Goal: Task Accomplishment & Management: Use online tool/utility

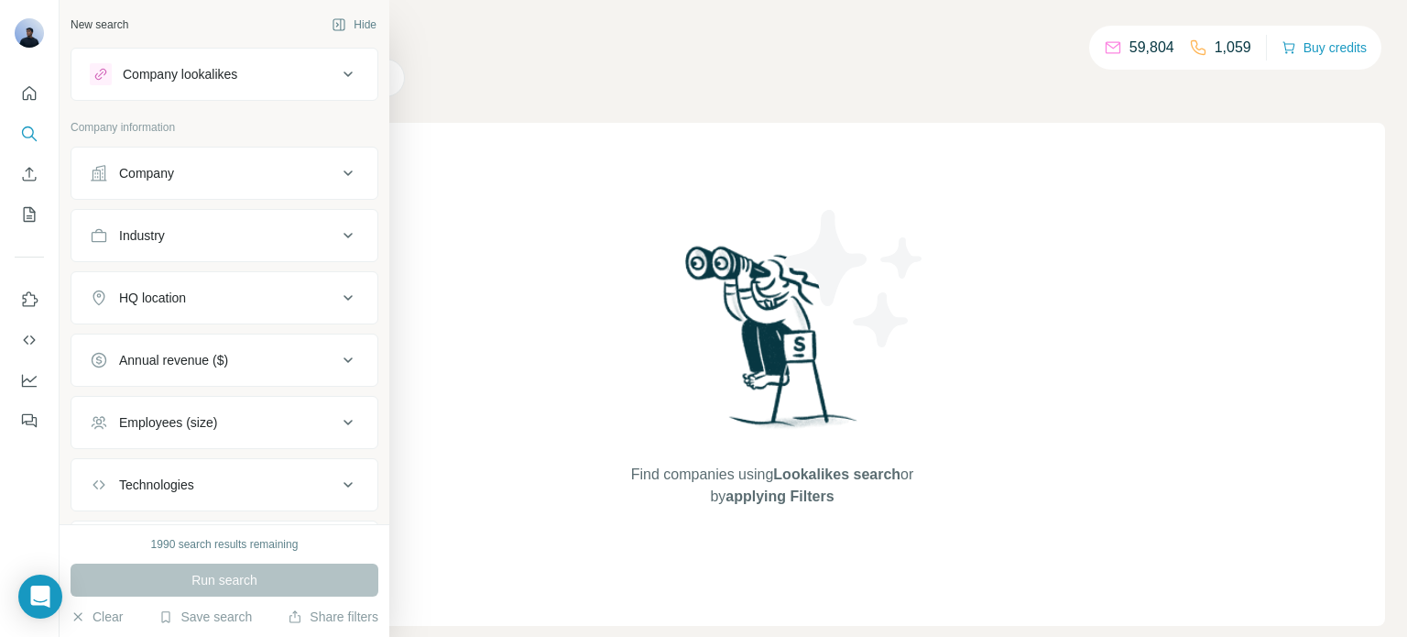
click at [196, 168] on div "Company" at bounding box center [213, 173] width 247 height 18
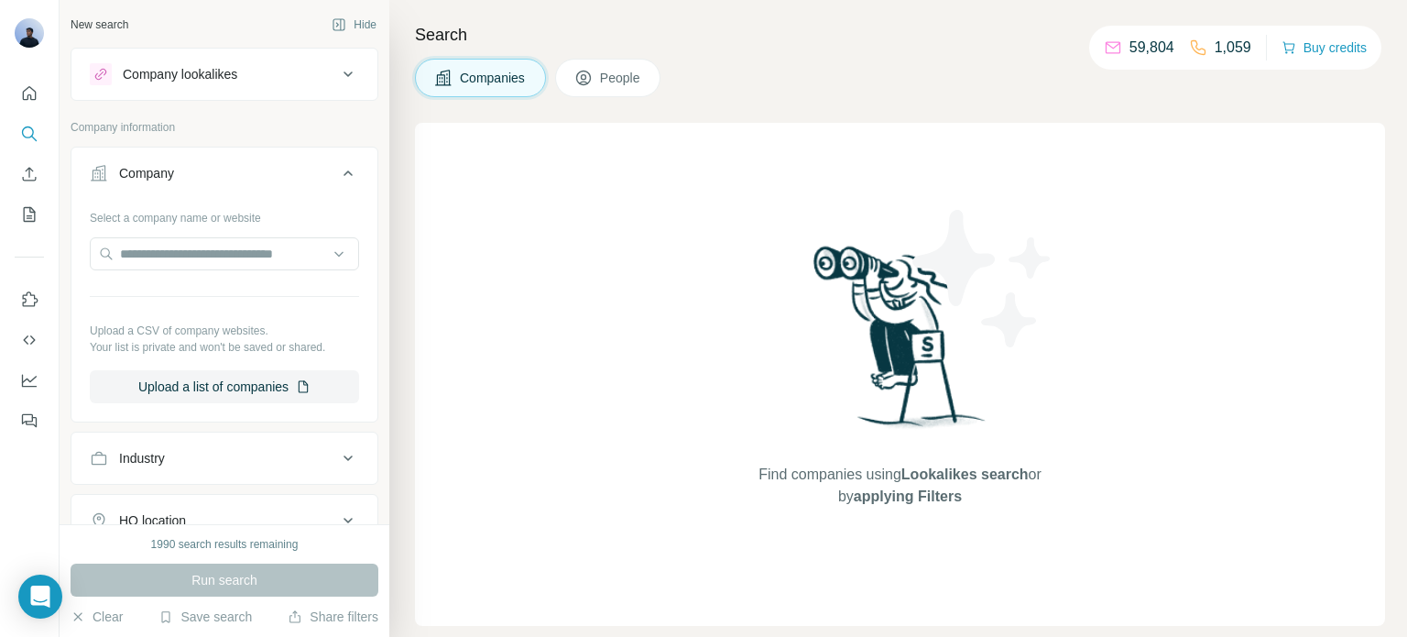
click at [213, 164] on div "Company" at bounding box center [213, 173] width 247 height 18
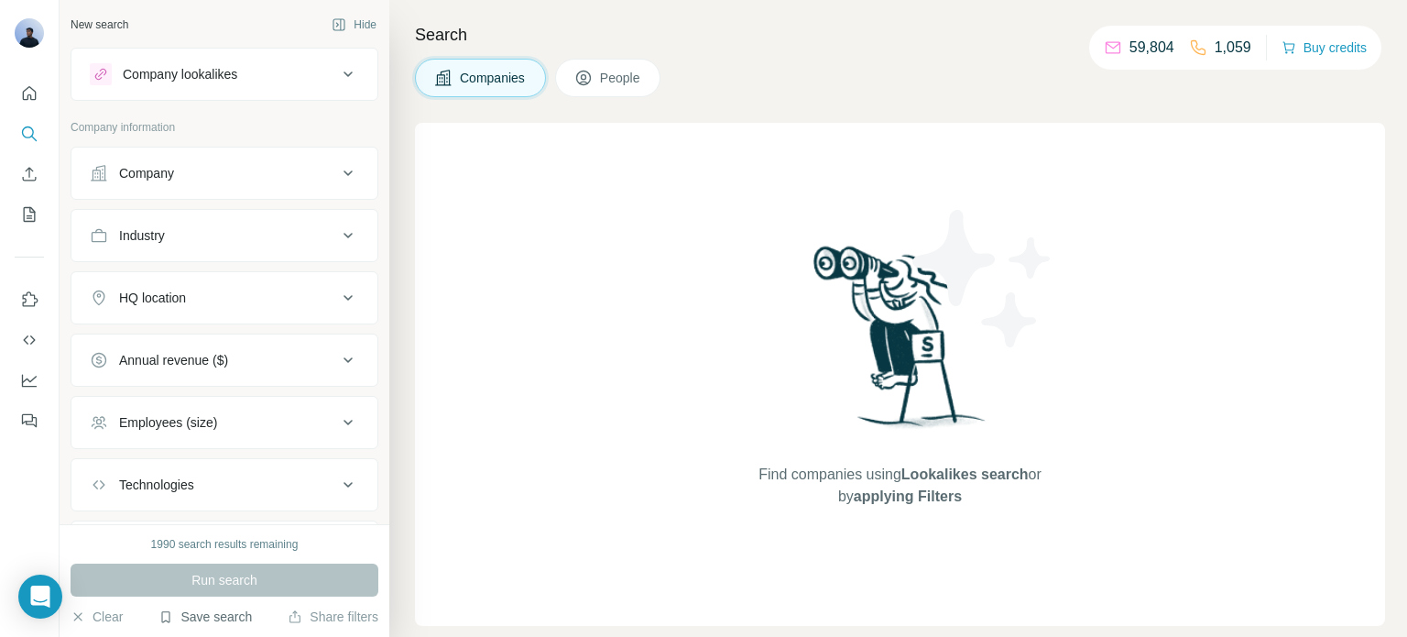
click at [179, 621] on button "Save search" at bounding box center [204, 616] width 93 height 18
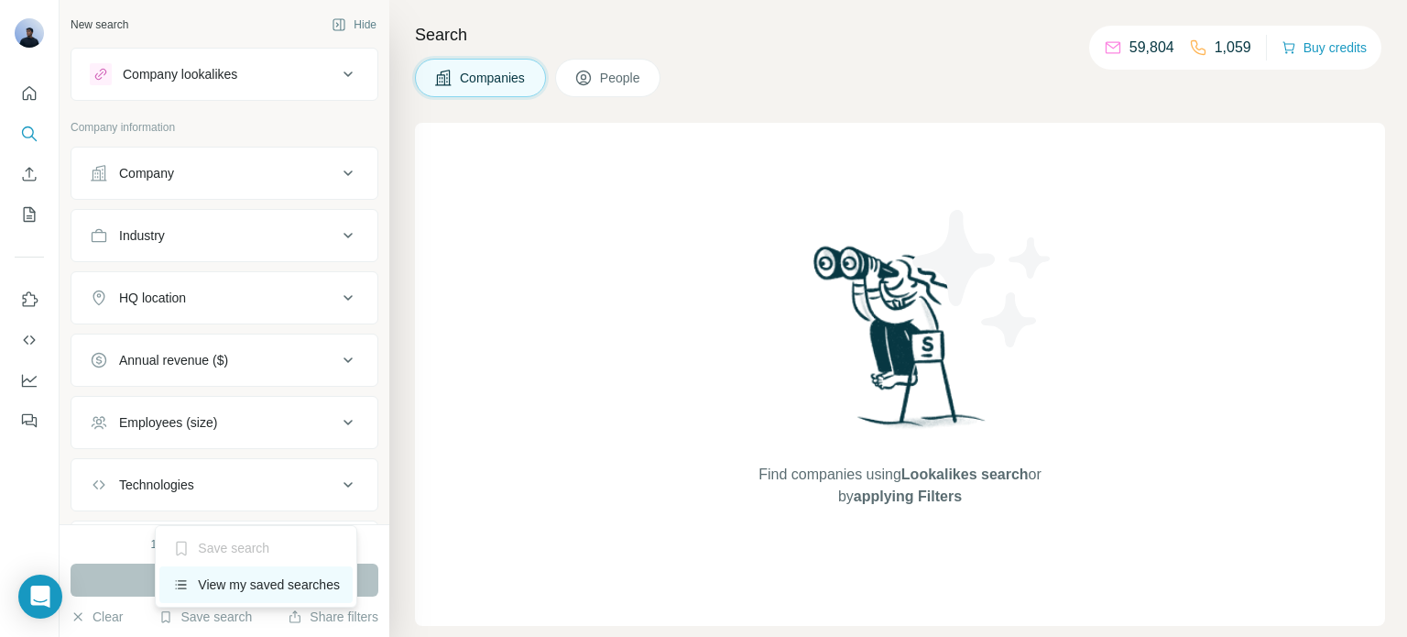
click at [223, 580] on div "View my saved searches" at bounding box center [255, 584] width 193 height 37
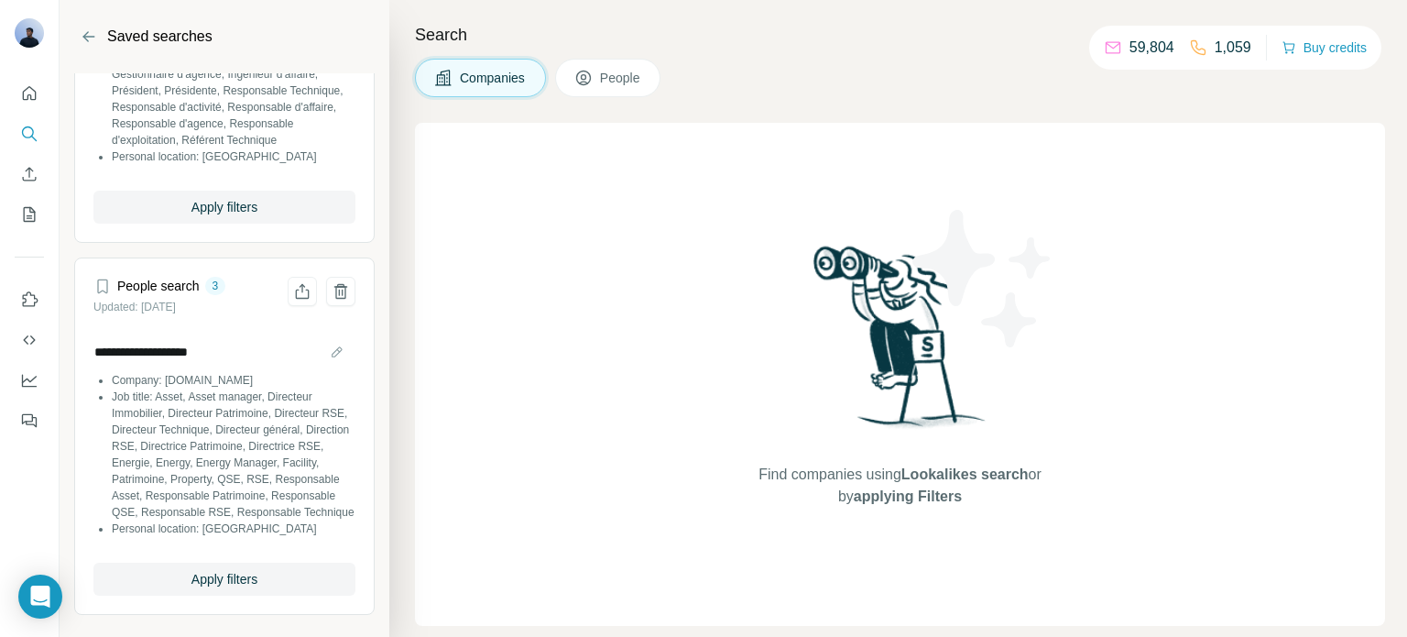
scroll to position [236, 0]
click at [220, 582] on span "Apply filters" at bounding box center [224, 579] width 66 height 18
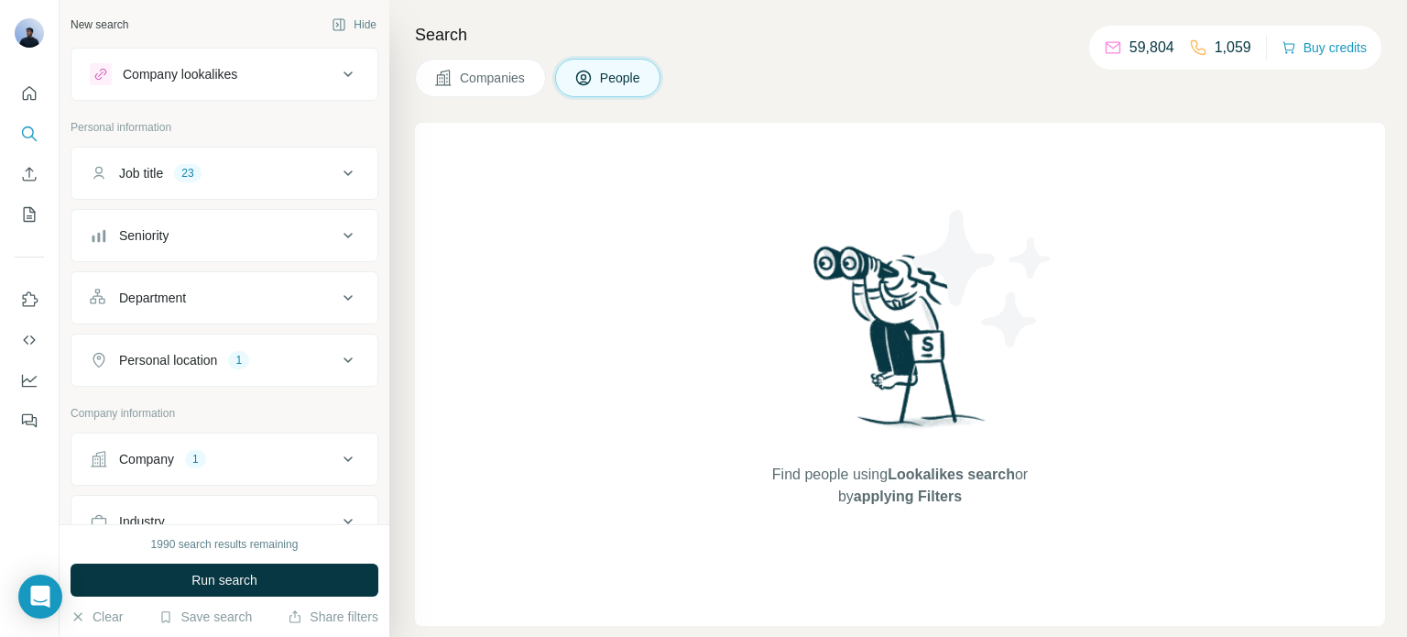
click at [224, 452] on div "Company 1" at bounding box center [213, 459] width 247 height 18
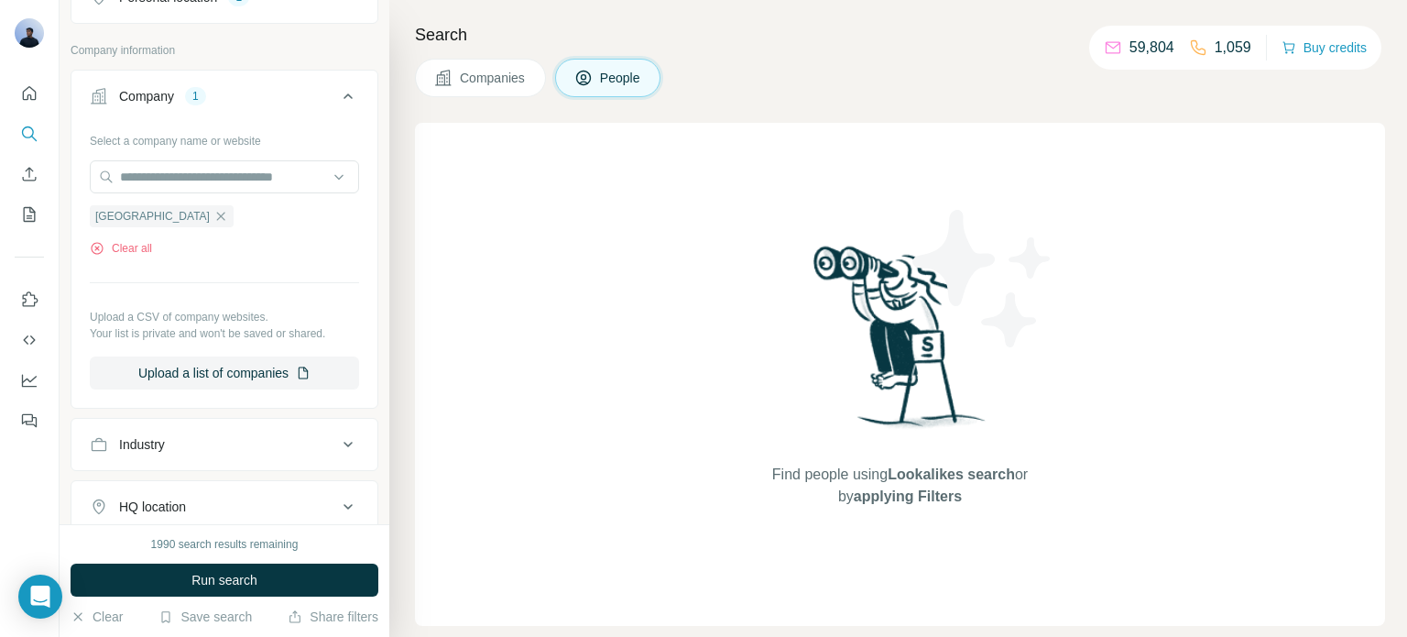
scroll to position [366, 0]
click at [213, 208] on icon "button" at bounding box center [220, 212] width 15 height 15
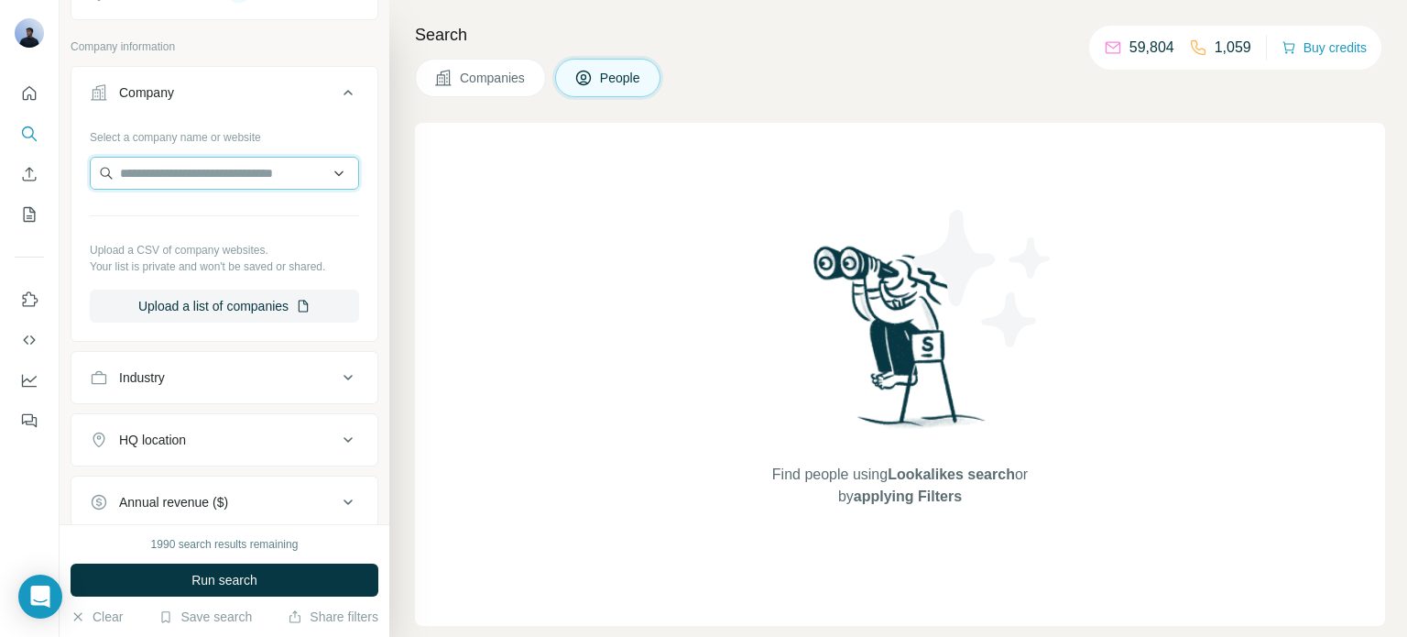
click at [165, 173] on input "text" at bounding box center [224, 173] width 269 height 33
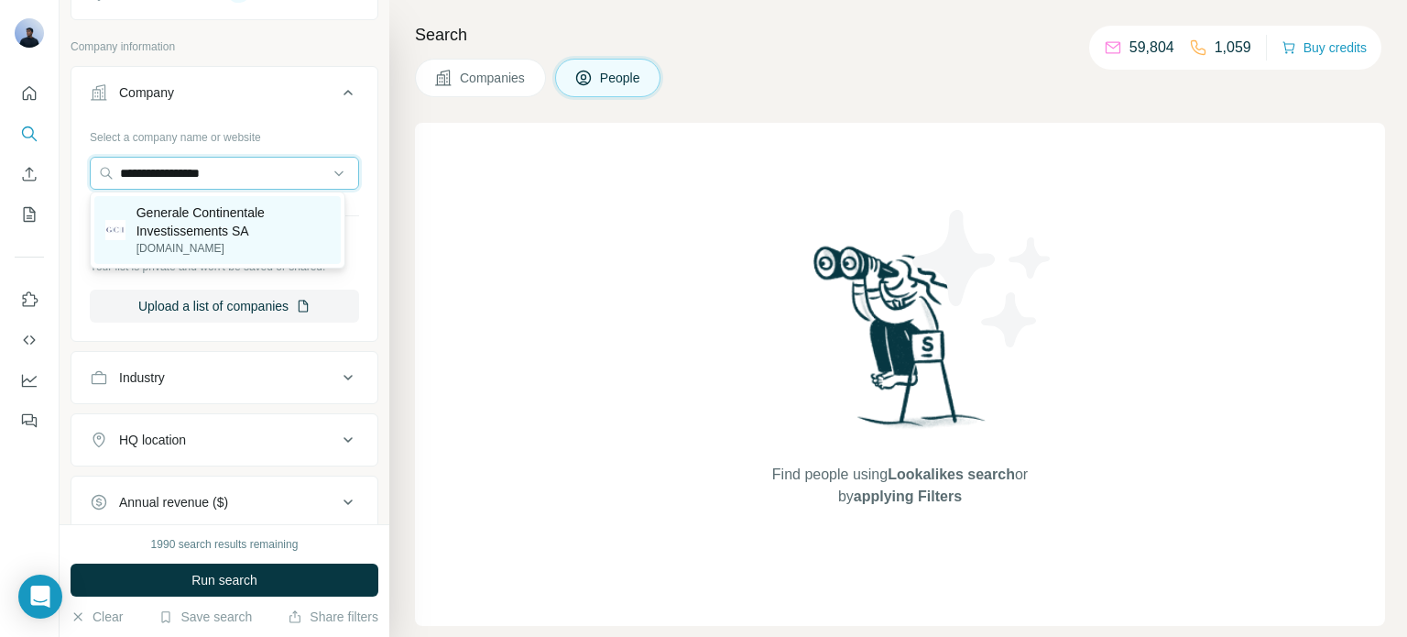
type input "**********"
click at [190, 219] on p "Generale Continentale Investissements SA" at bounding box center [232, 221] width 193 height 37
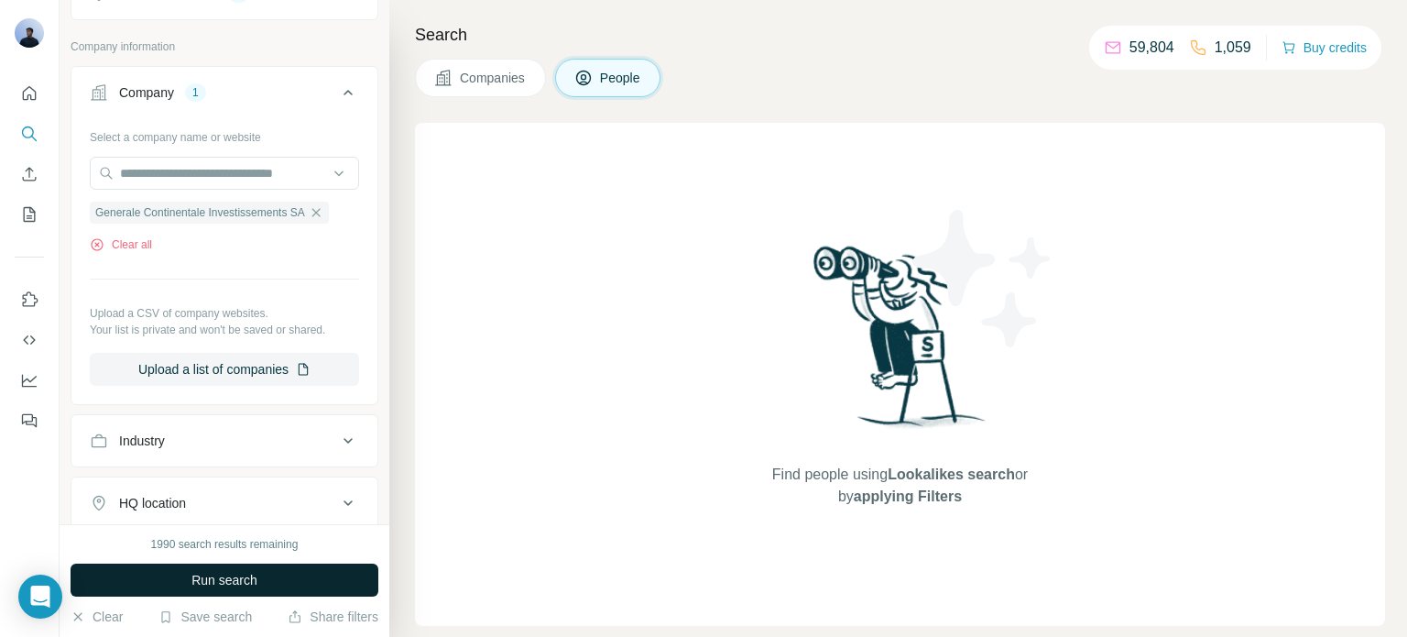
click at [198, 579] on span "Run search" at bounding box center [224, 580] width 66 height 18
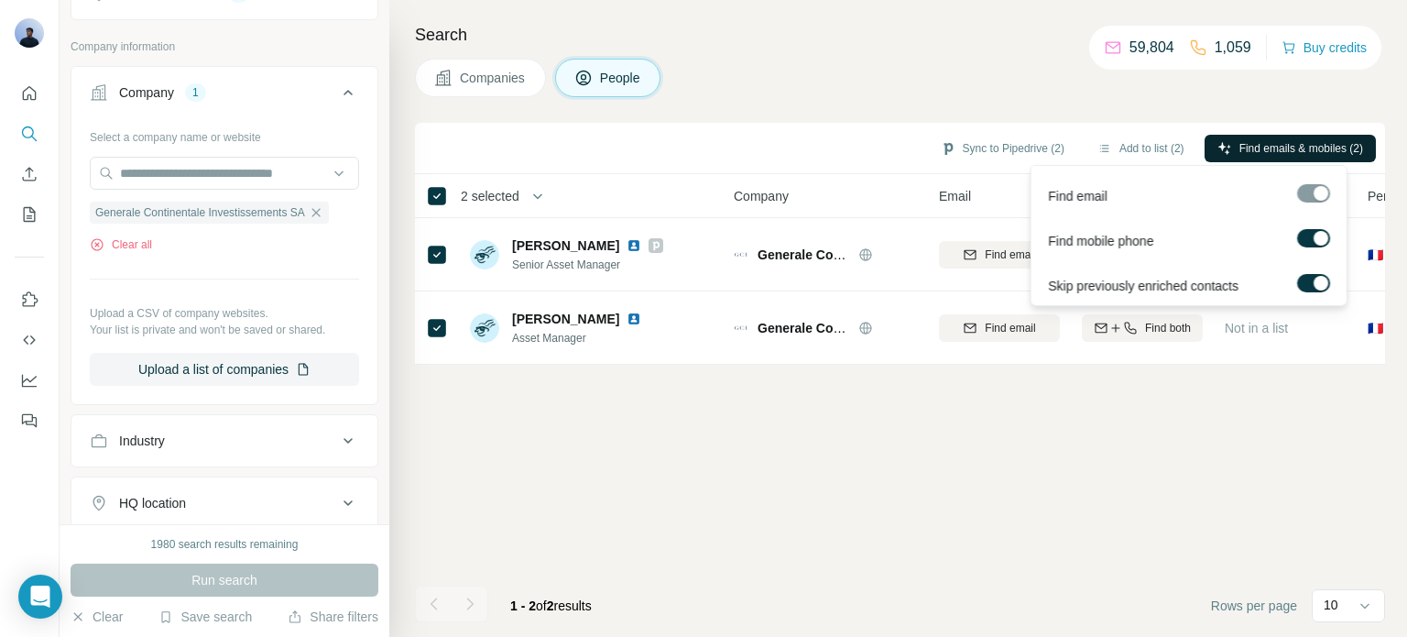
click at [1287, 140] on span "Find emails & mobiles (2)" at bounding box center [1301, 148] width 124 height 16
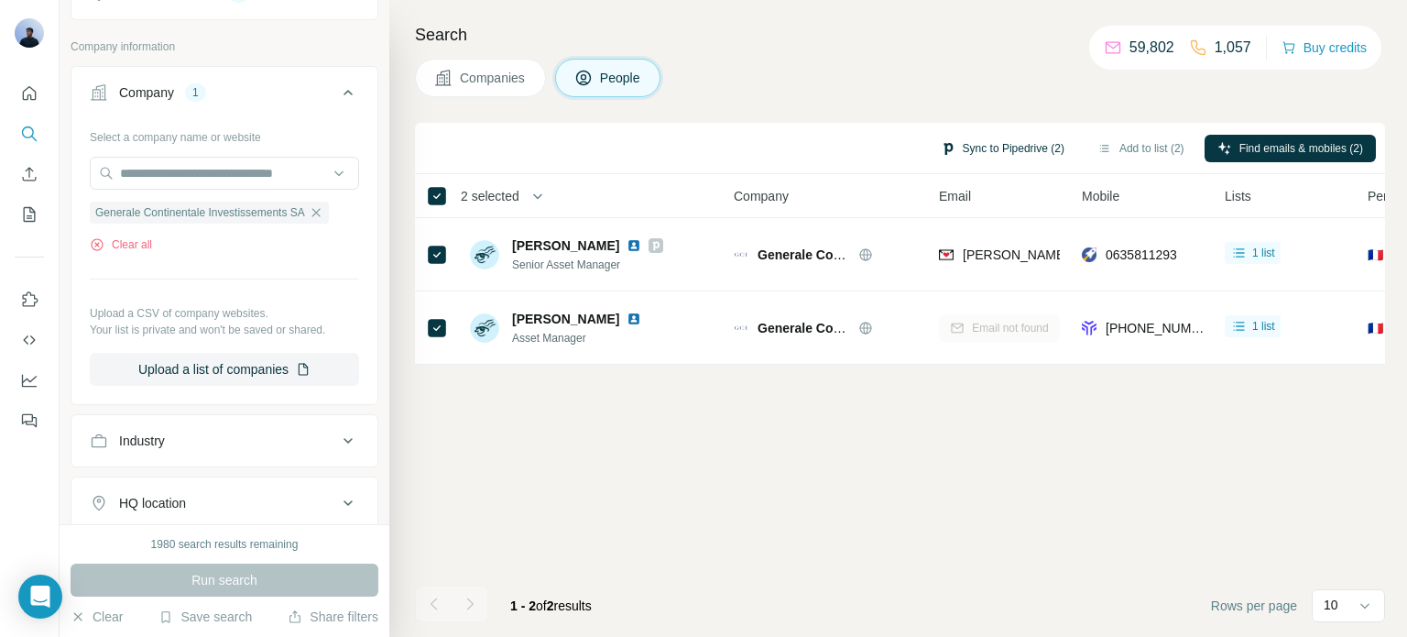
click at [983, 143] on button "Sync to Pipedrive (2)" at bounding box center [1002, 148] width 149 height 27
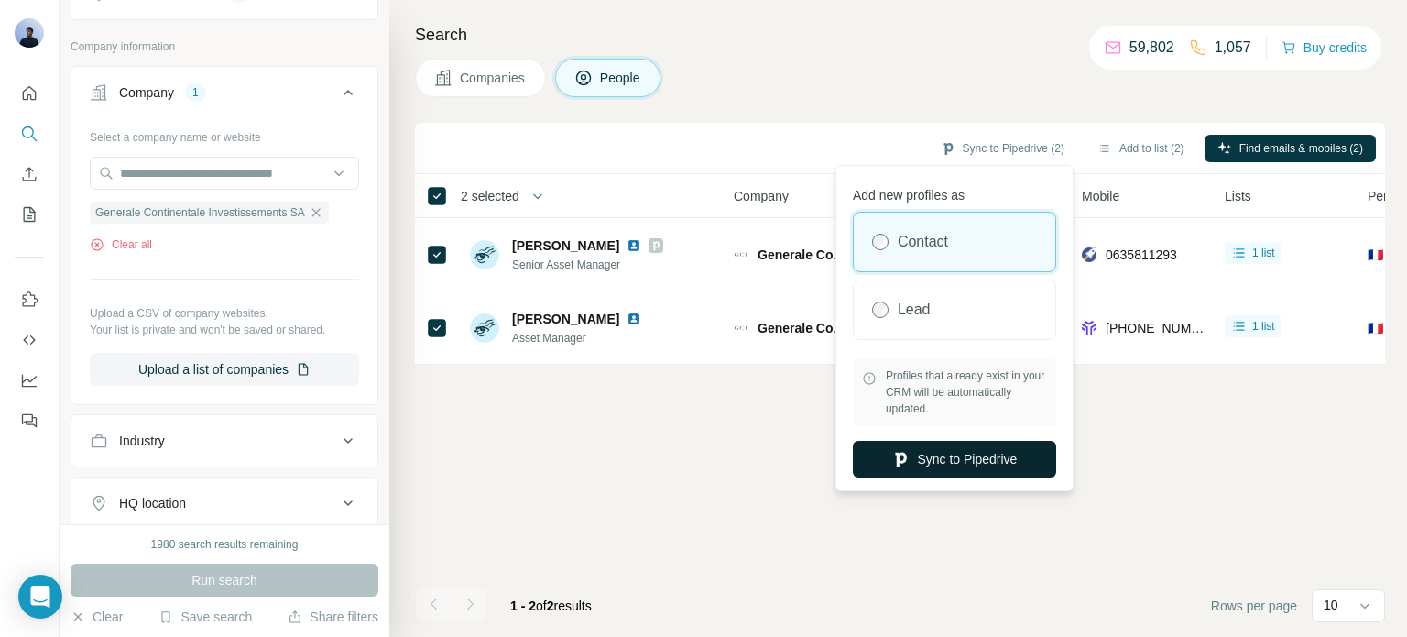
click at [968, 447] on button "Sync to Pipedrive" at bounding box center [954, 459] width 203 height 37
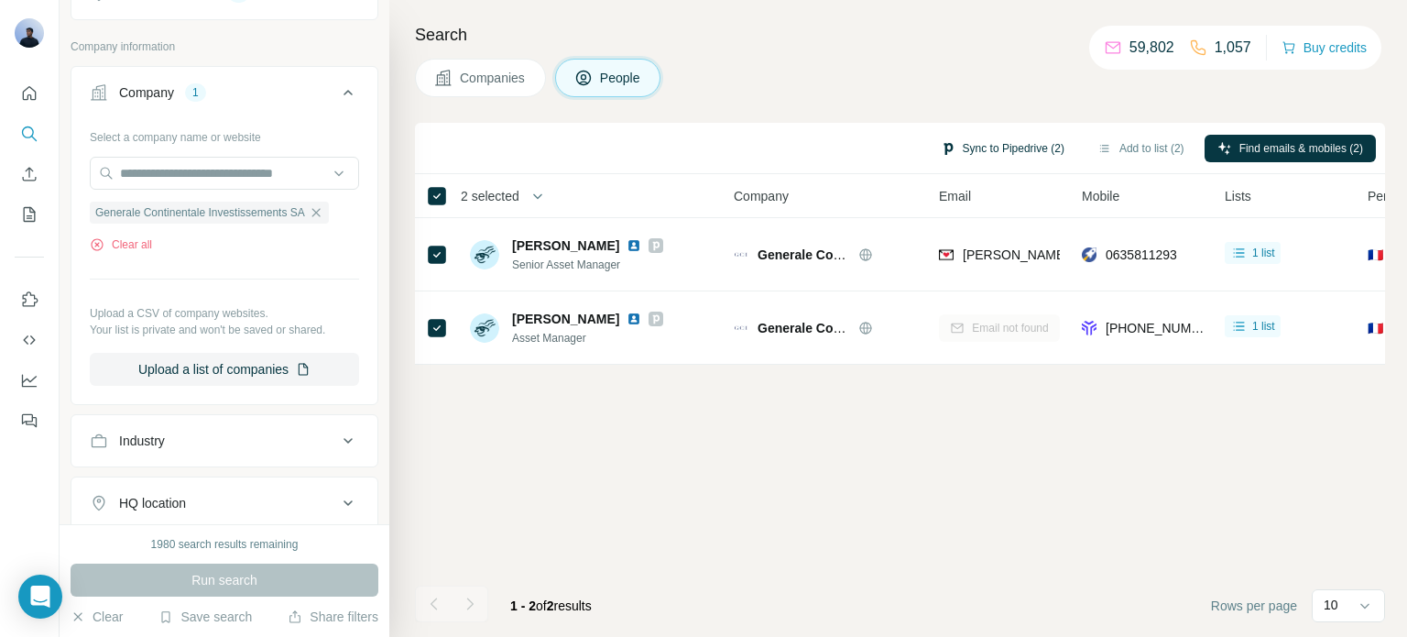
click at [971, 157] on button "Sync to Pipedrive (2)" at bounding box center [1002, 148] width 149 height 27
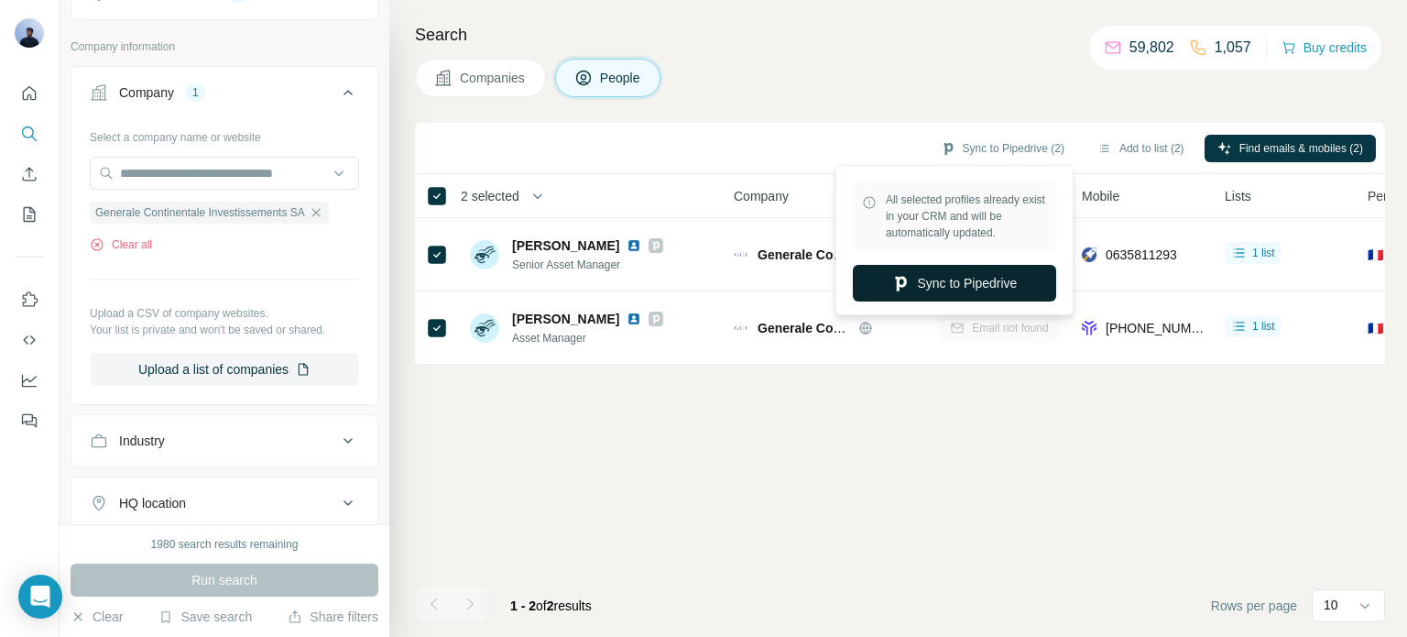
click at [942, 280] on button "Sync to Pipedrive" at bounding box center [954, 283] width 203 height 37
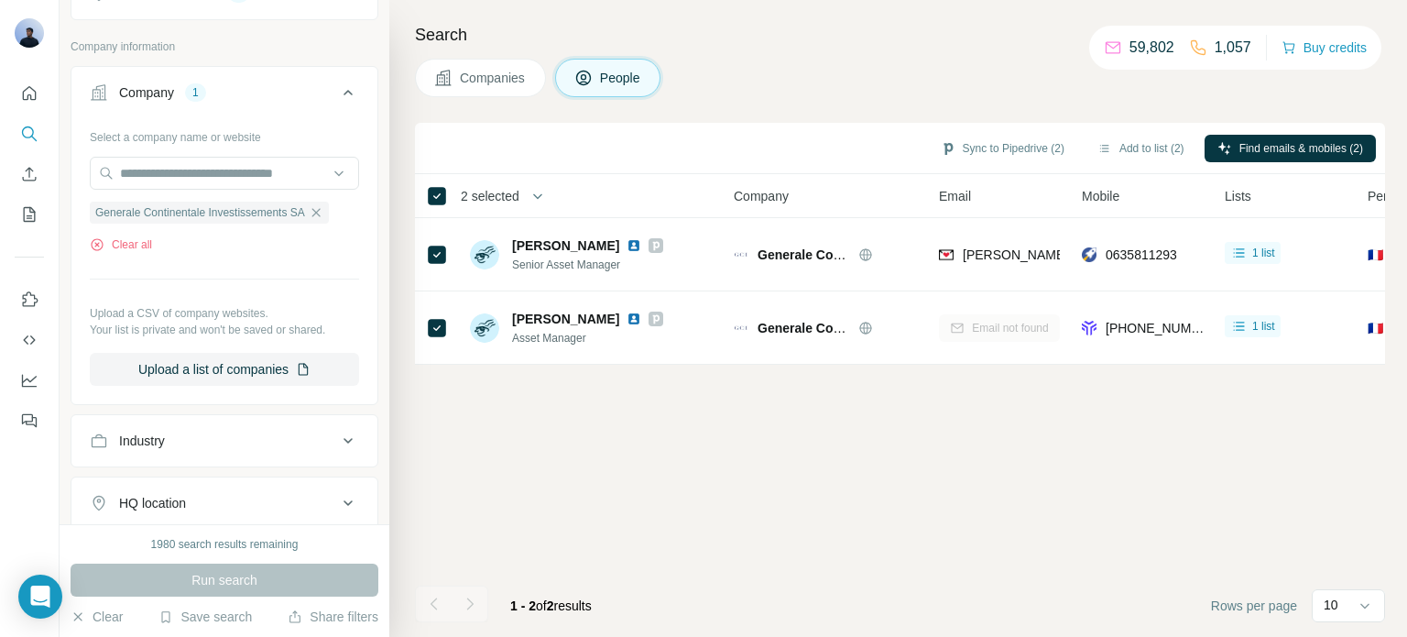
drag, startPoint x: 332, startPoint y: 212, endPoint x: 317, endPoint y: 206, distance: 15.7
click at [323, 212] on icon "button" at bounding box center [316, 212] width 15 height 15
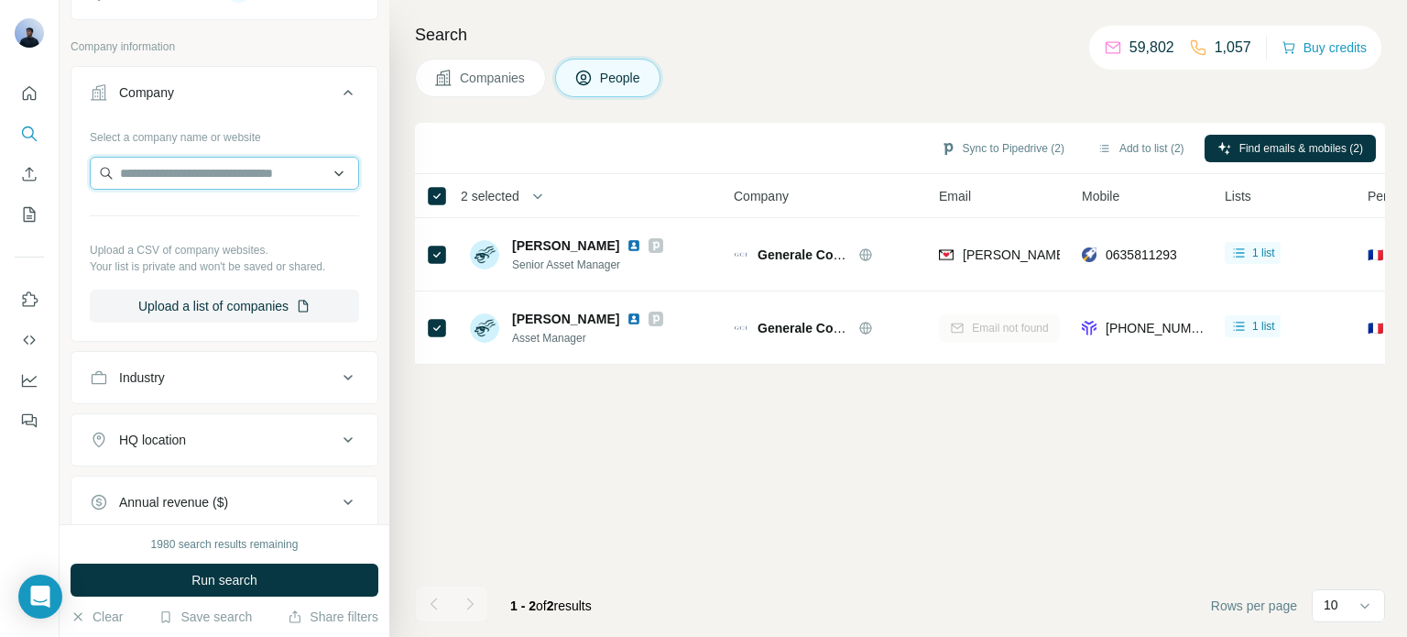
click at [189, 174] on input "text" at bounding box center [224, 173] width 269 height 33
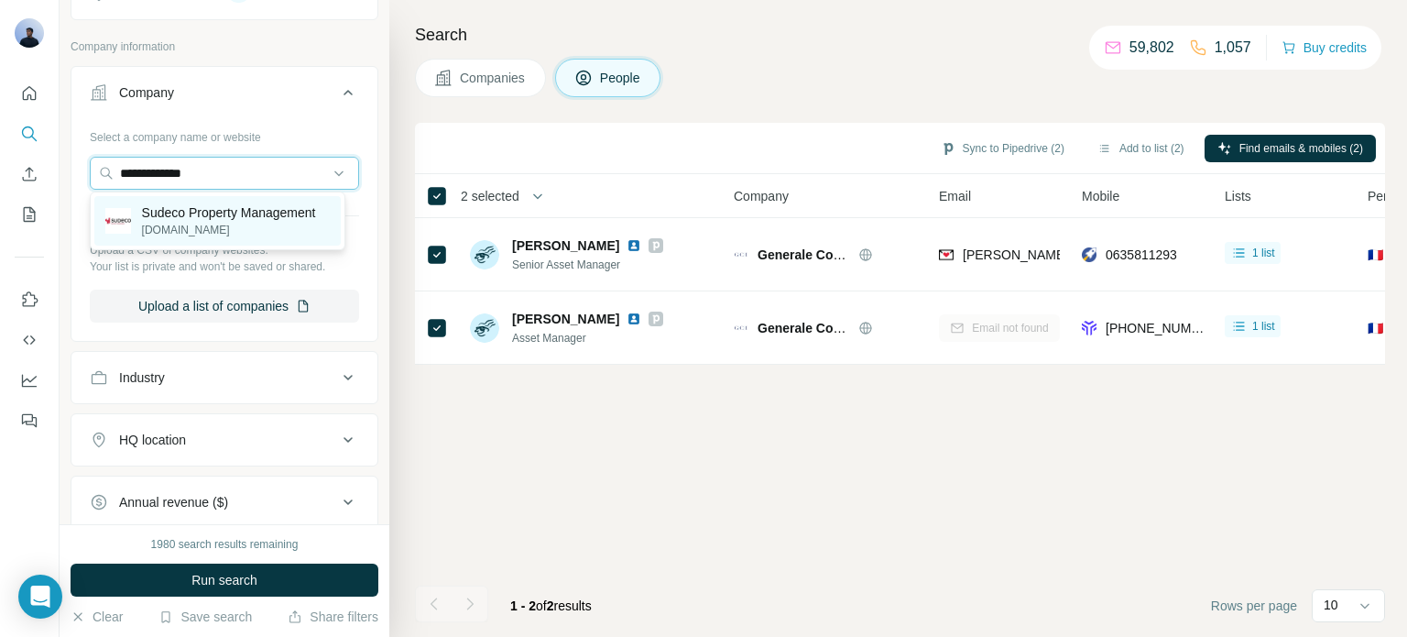
type input "**********"
click at [200, 220] on p "Sudeco Property Management" at bounding box center [229, 212] width 174 height 18
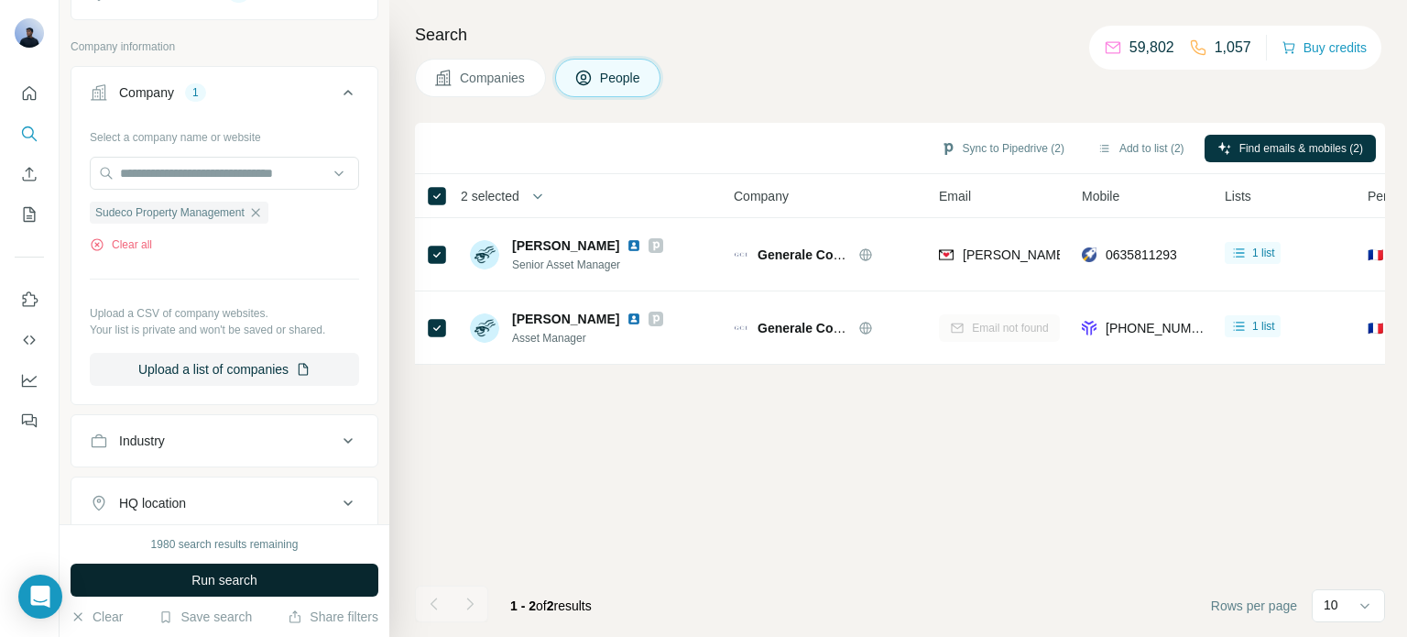
click at [225, 582] on span "Run search" at bounding box center [224, 580] width 66 height 18
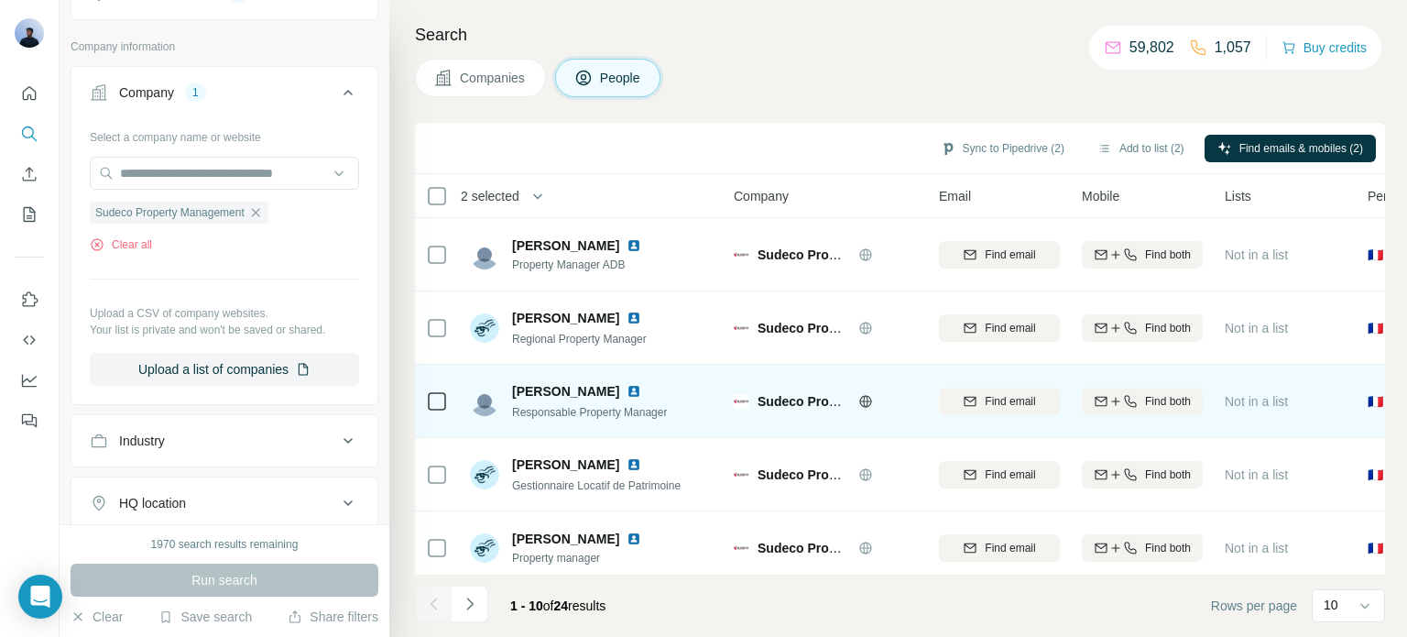
scroll to position [385, 0]
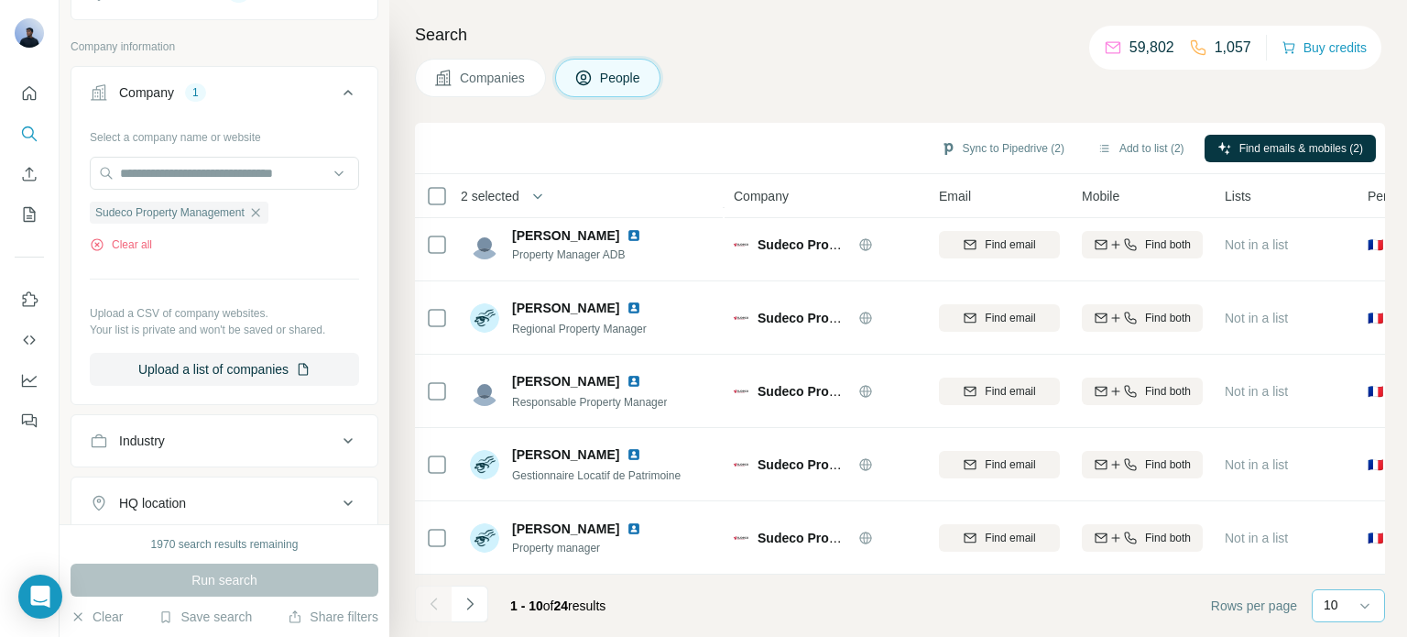
click at [1341, 600] on div "10" at bounding box center [1346, 604] width 46 height 18
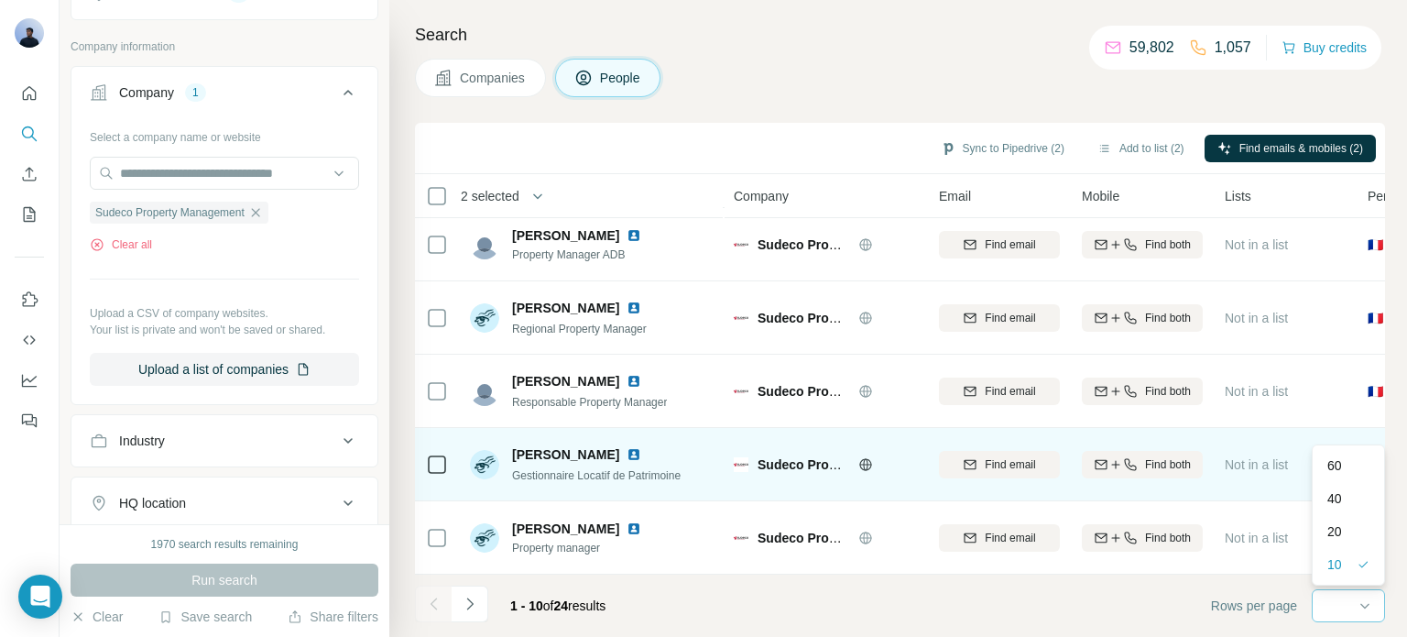
click at [1345, 457] on div "60" at bounding box center [1348, 465] width 42 height 18
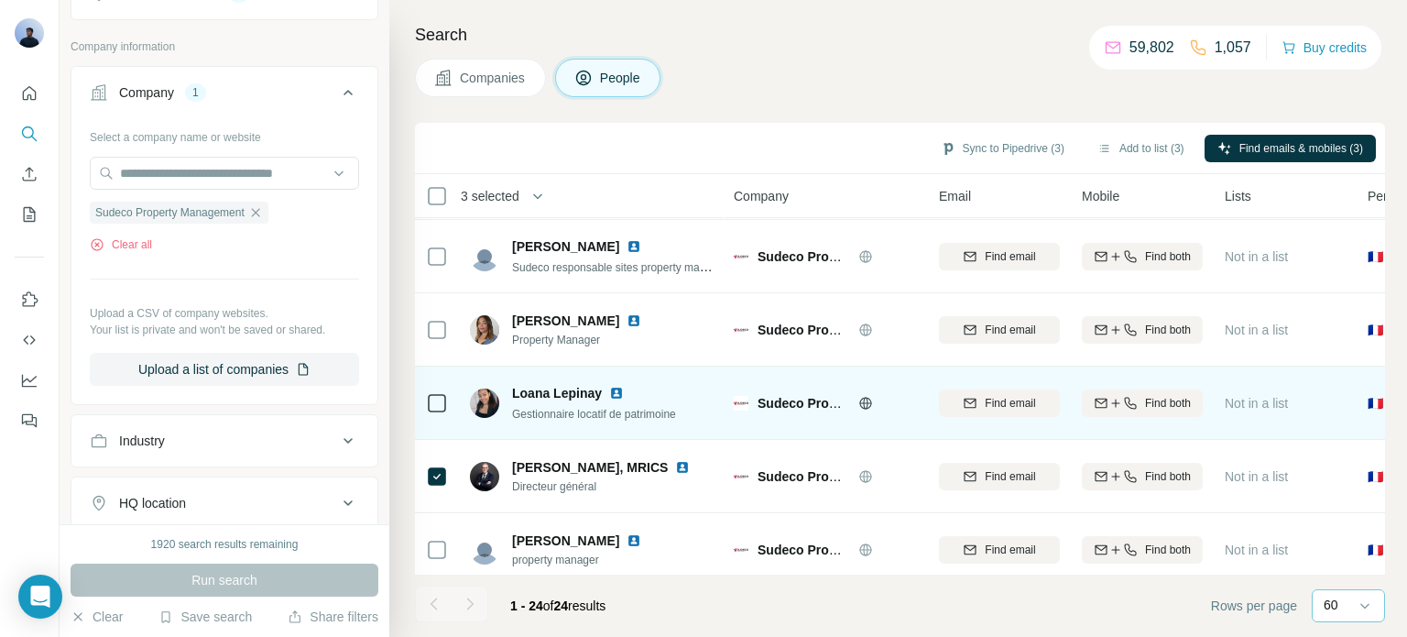
scroll to position [824, 0]
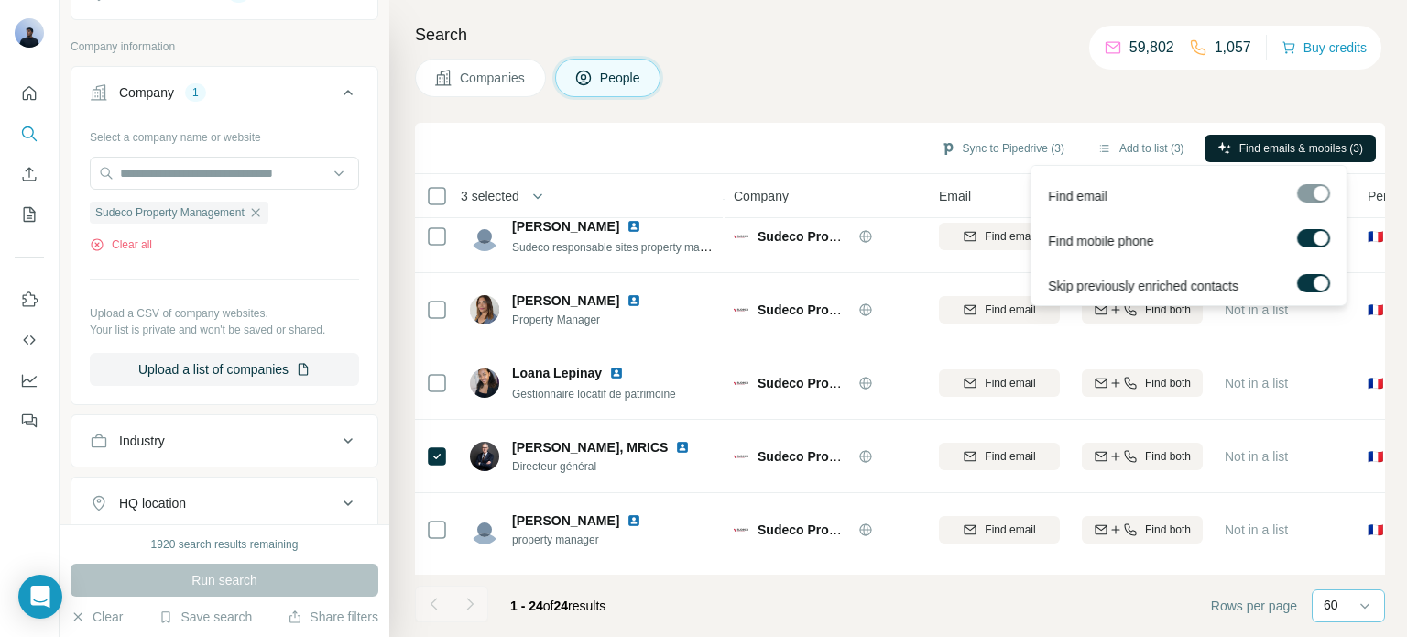
click at [1239, 147] on span "Find emails & mobiles (3)" at bounding box center [1301, 148] width 124 height 16
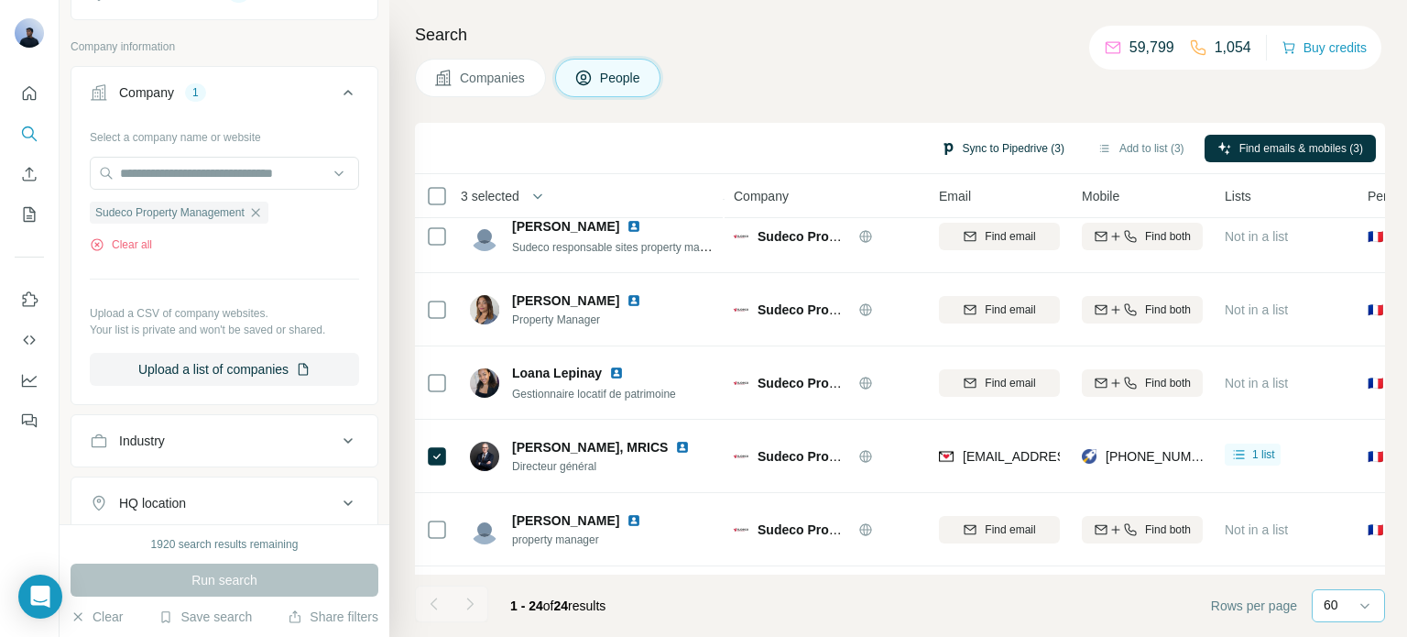
click at [1010, 142] on button "Sync to Pipedrive (3)" at bounding box center [1002, 148] width 149 height 27
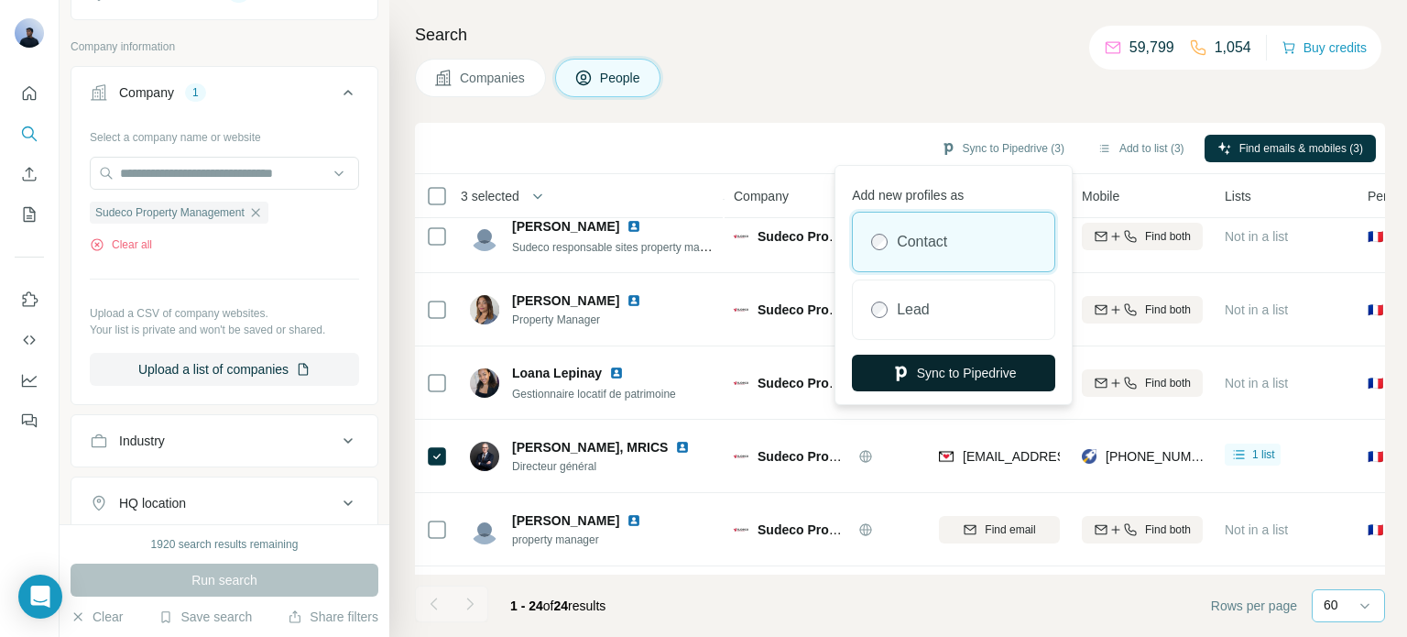
click at [931, 366] on button "Sync to Pipedrive" at bounding box center [953, 372] width 203 height 37
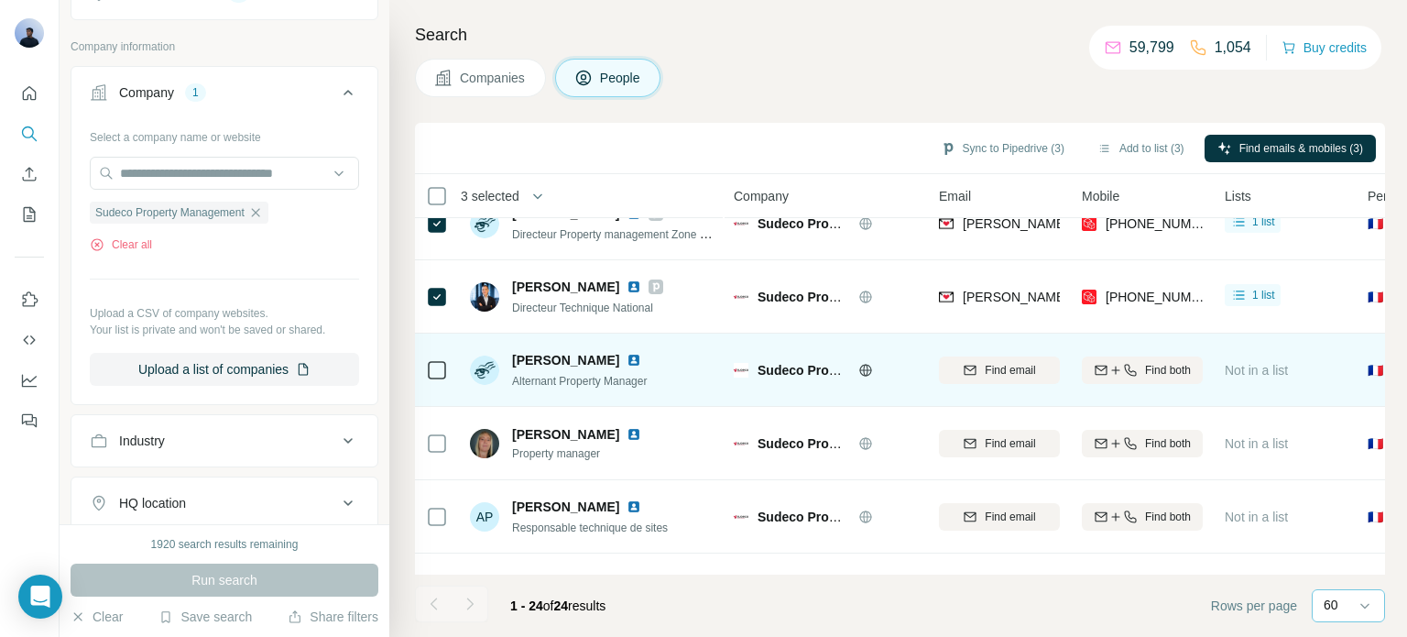
scroll to position [0, 0]
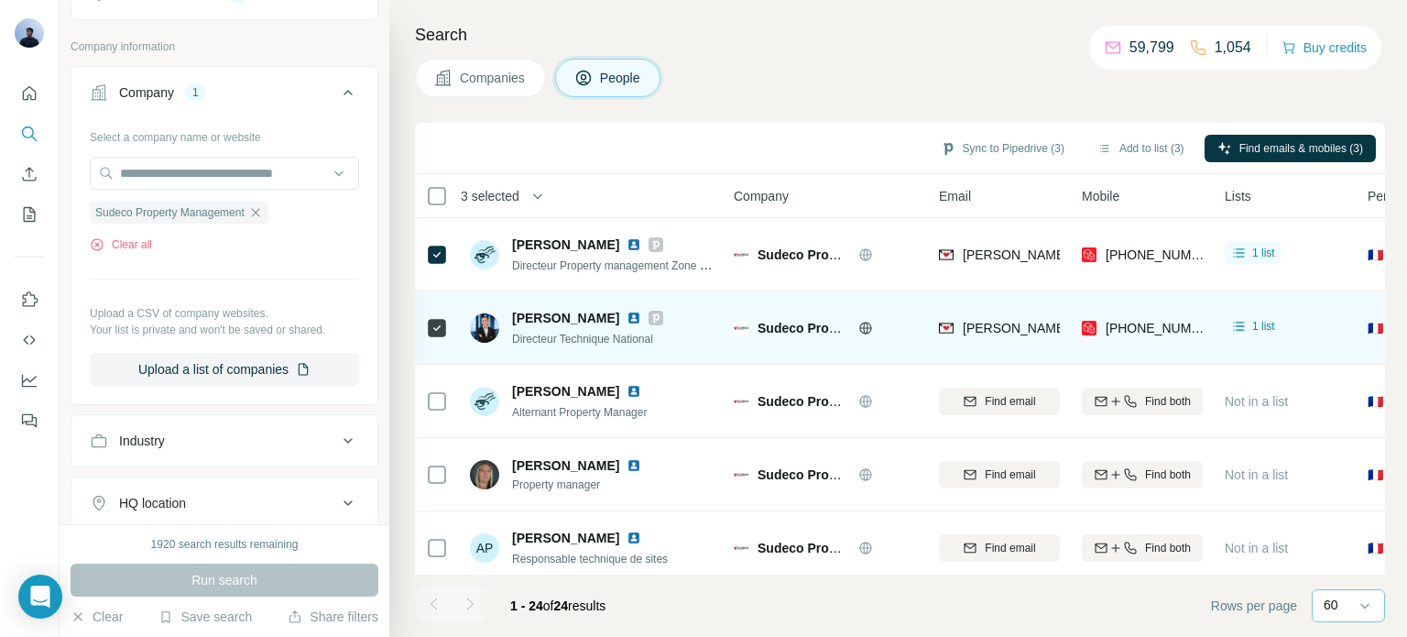
click at [641, 316] on img at bounding box center [633, 317] width 15 height 15
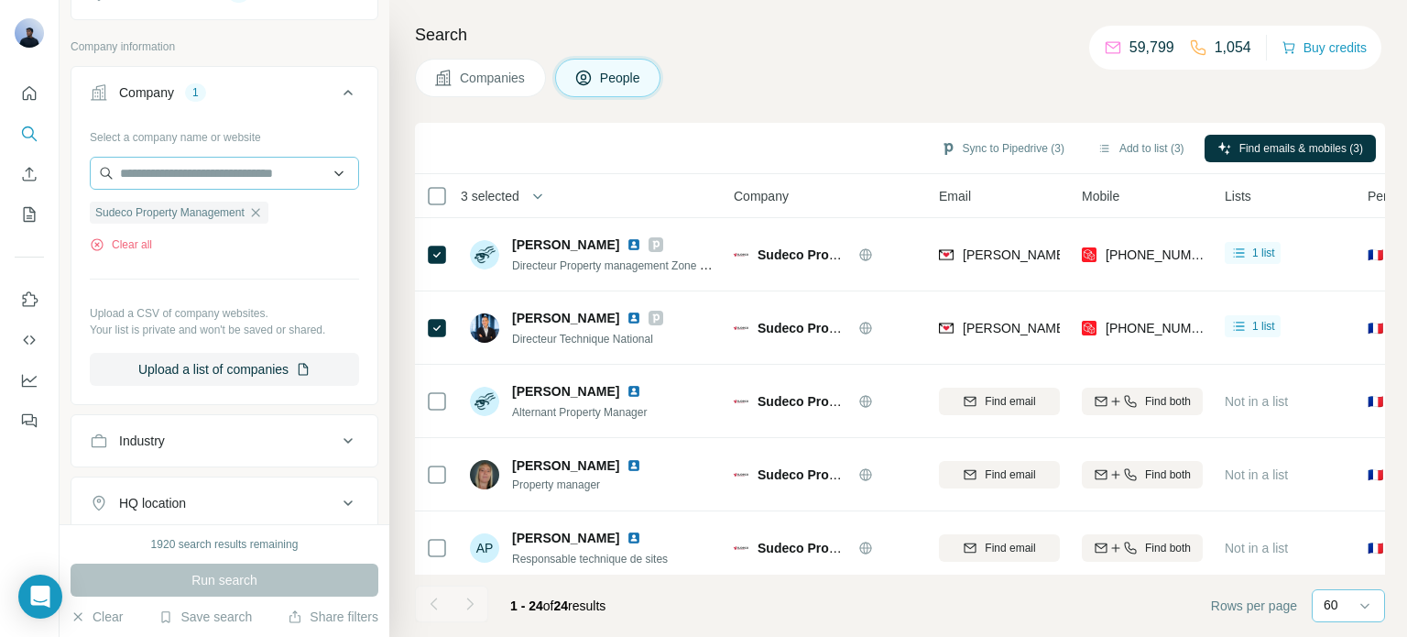
drag, startPoint x: 264, startPoint y: 208, endPoint x: 180, endPoint y: 169, distance: 93.0
click at [263, 208] on icon "button" at bounding box center [255, 212] width 15 height 15
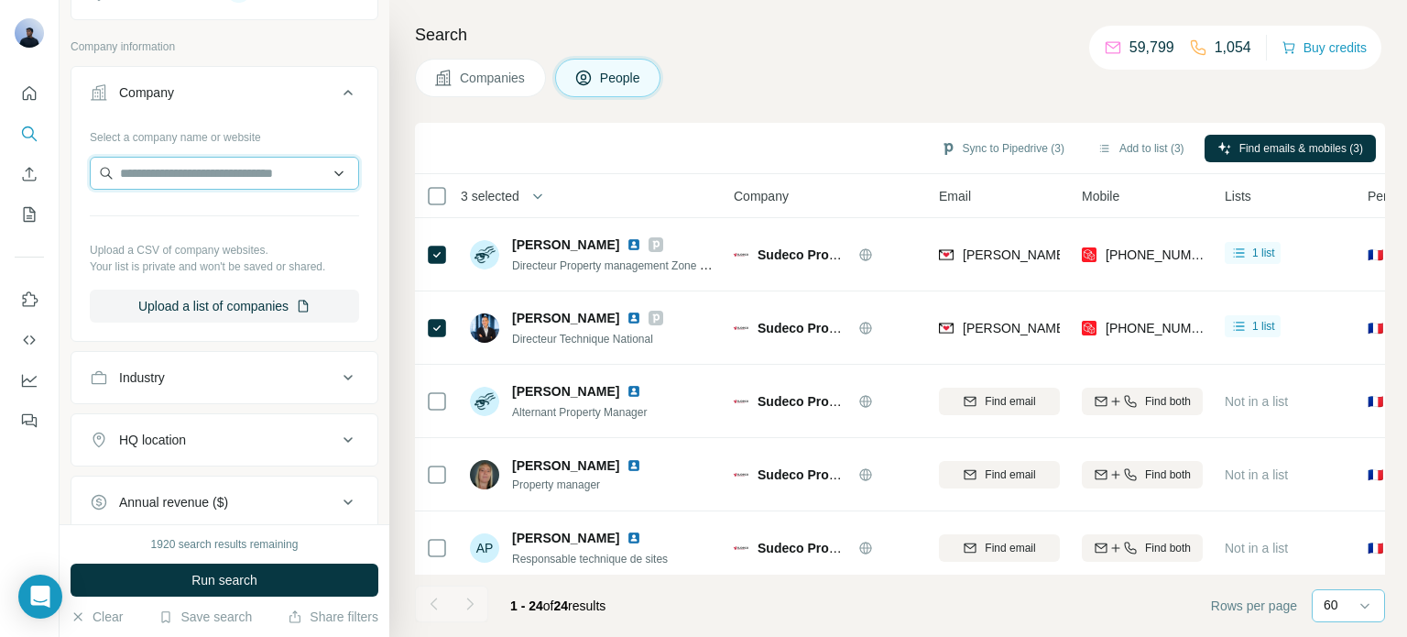
click at [180, 168] on input "text" at bounding box center [224, 173] width 269 height 33
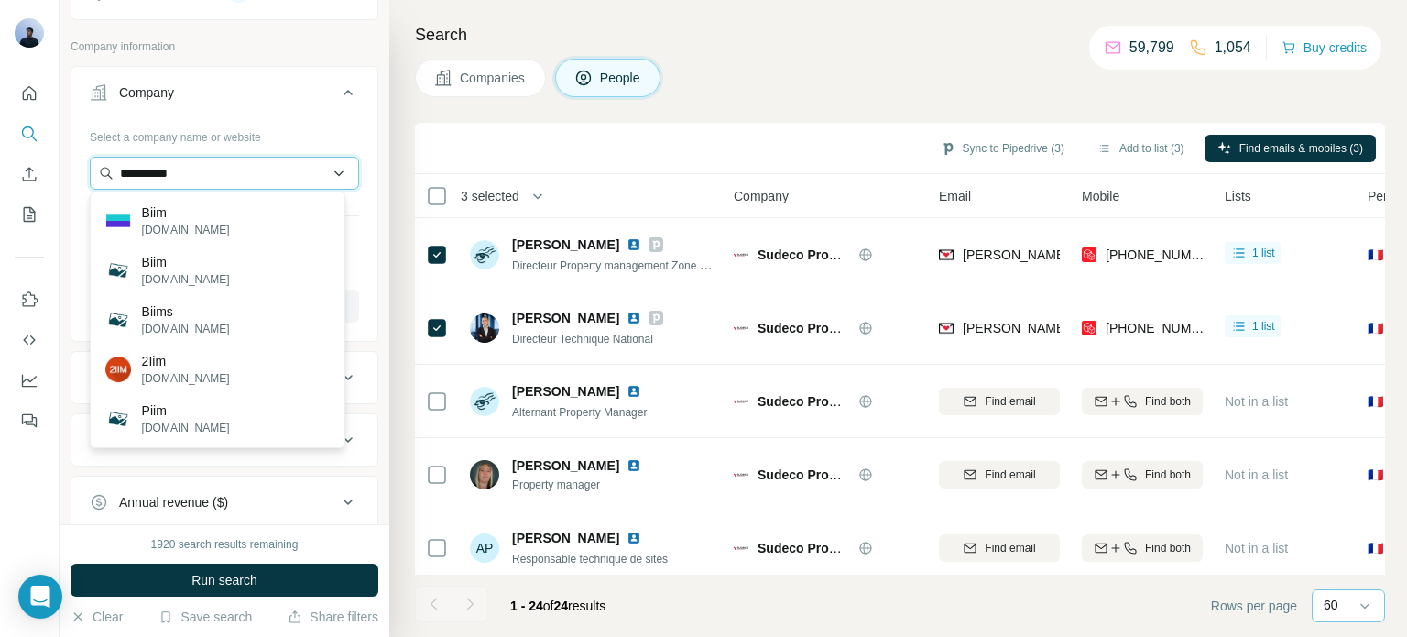
type input "**********"
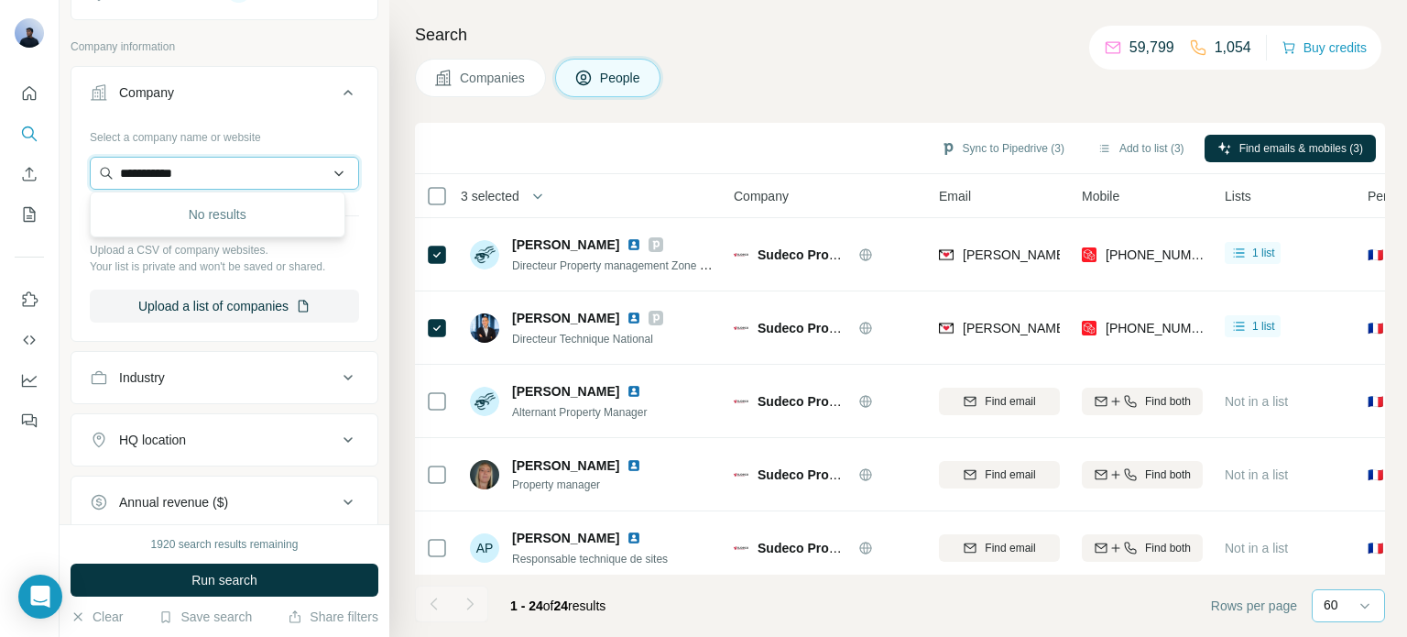
click at [180, 168] on input "**********" at bounding box center [224, 173] width 269 height 33
type input "**********"
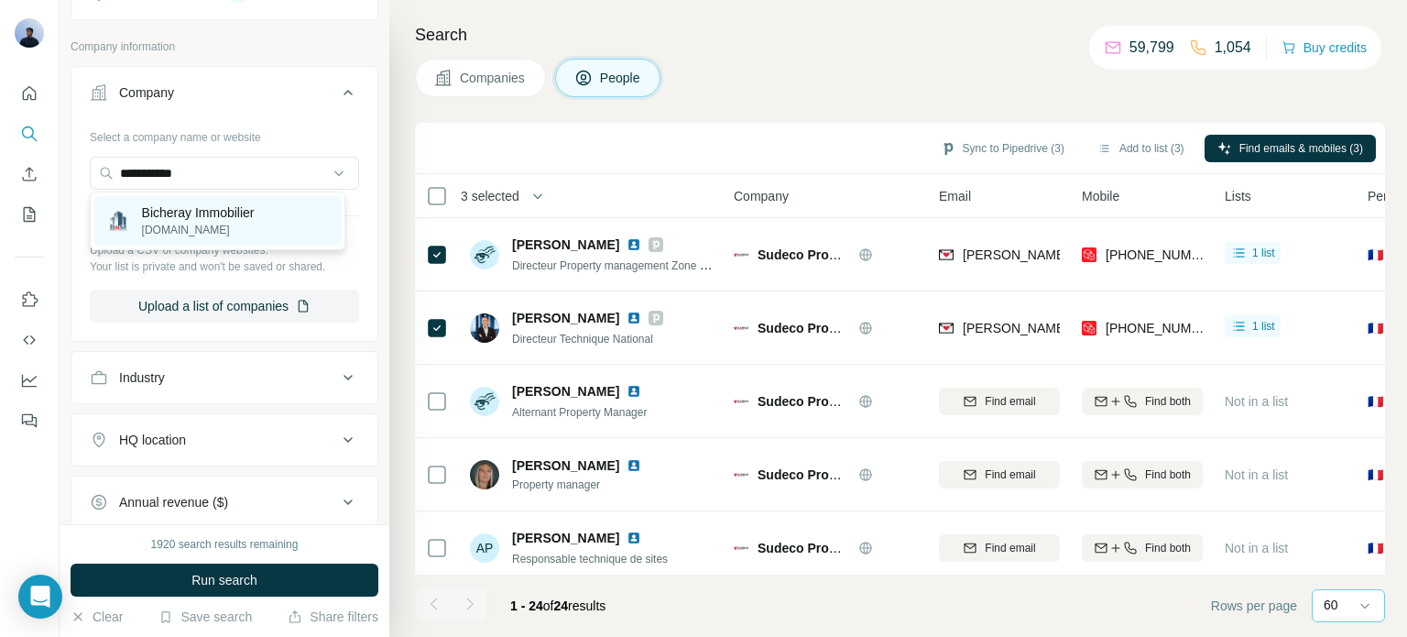
click at [205, 228] on p "[DOMAIN_NAME]" at bounding box center [198, 230] width 113 height 16
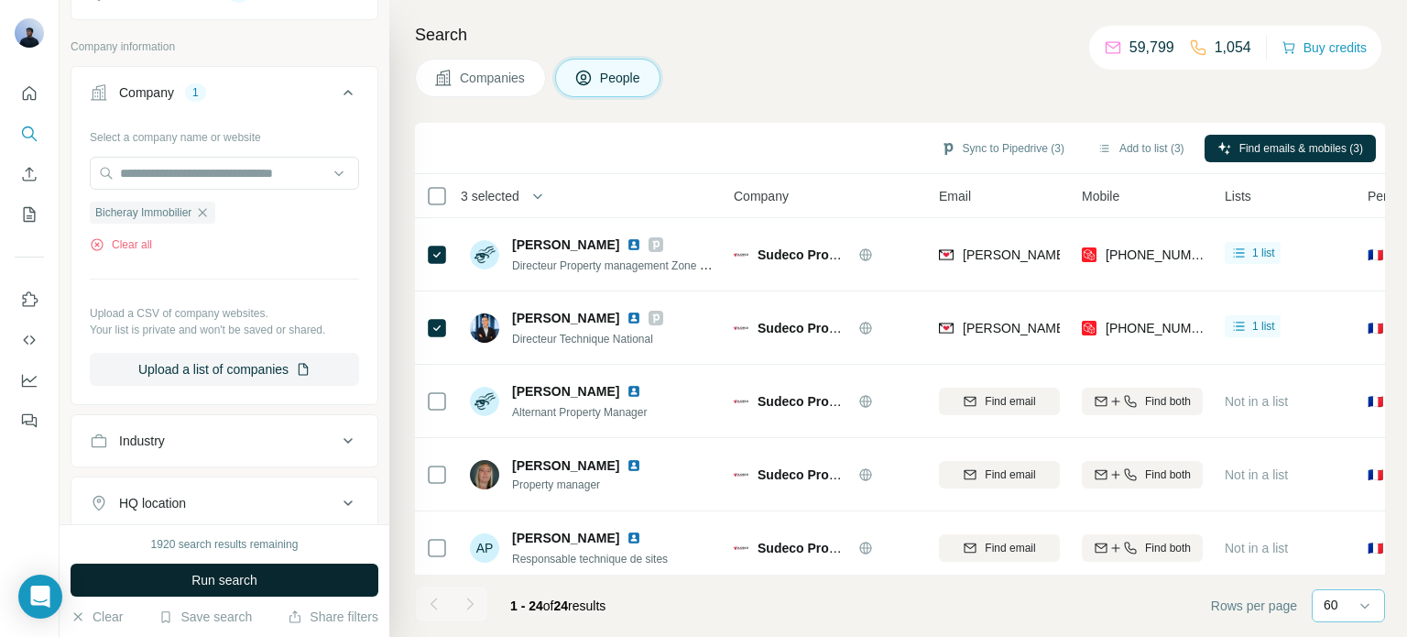
click at [221, 582] on span "Run search" at bounding box center [224, 580] width 66 height 18
